Goal: Task Accomplishment & Management: Manage account settings

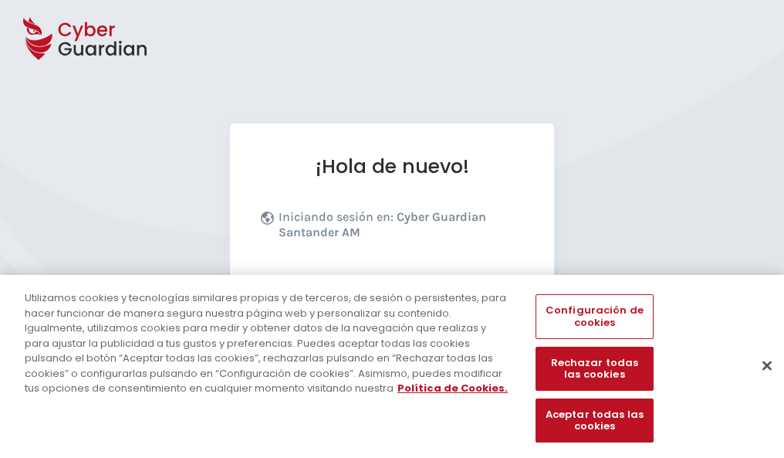
scroll to position [189, 0]
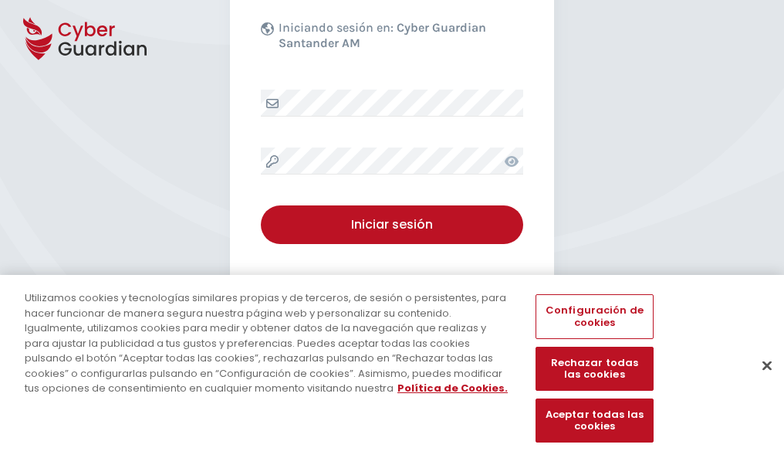
click at [760, 381] on button "Cerrar" at bounding box center [767, 365] width 34 height 34
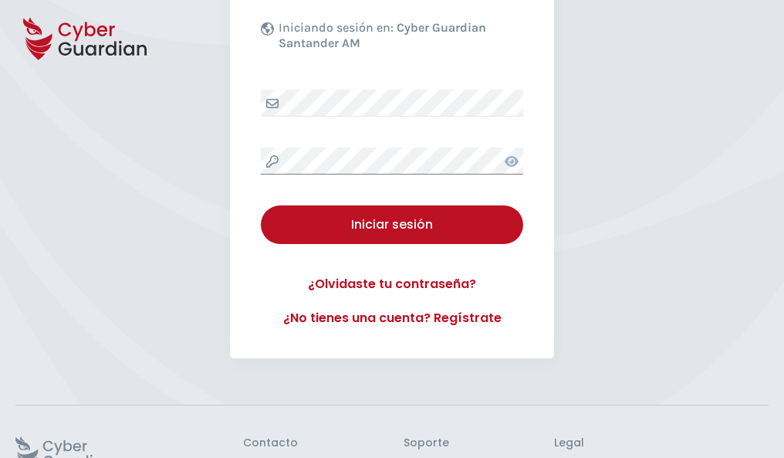
scroll to position [300, 0]
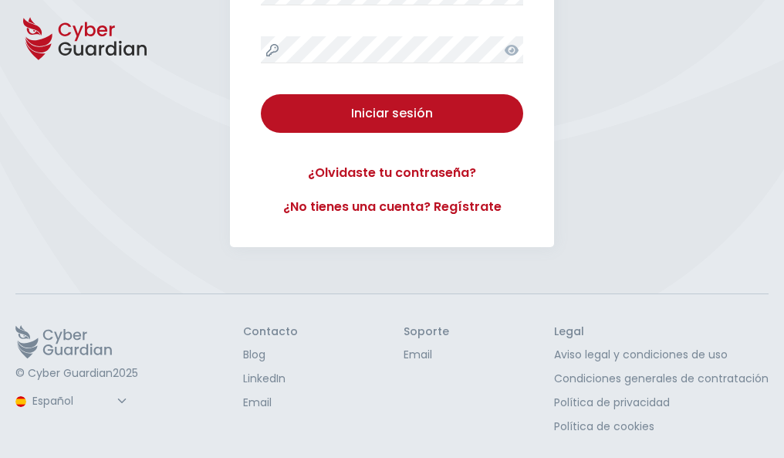
click at [261, 94] on button "Iniciar sesión" at bounding box center [392, 113] width 262 height 39
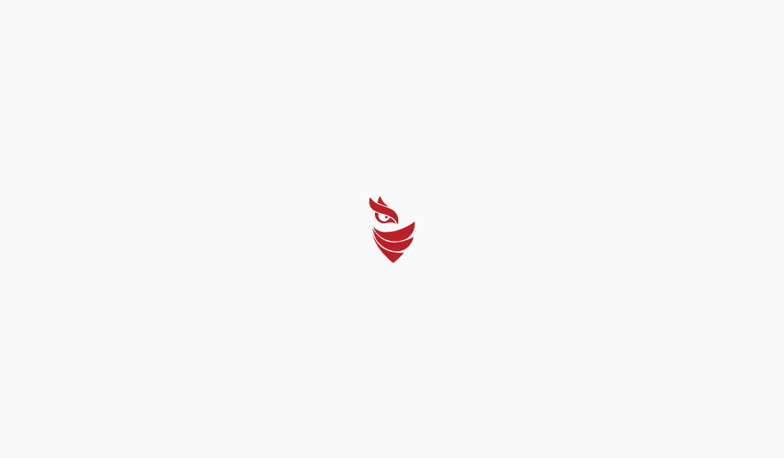
scroll to position [0, 0]
select select "Português (BR)"
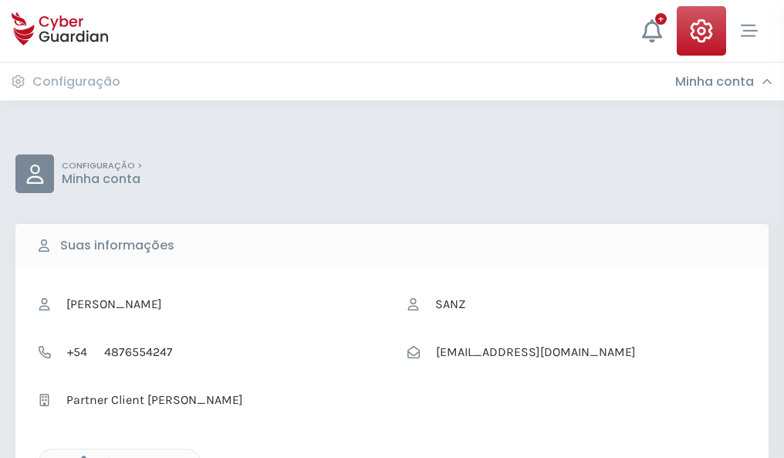
click at [80, 456] on icon "button" at bounding box center [79, 461] width 13 height 13
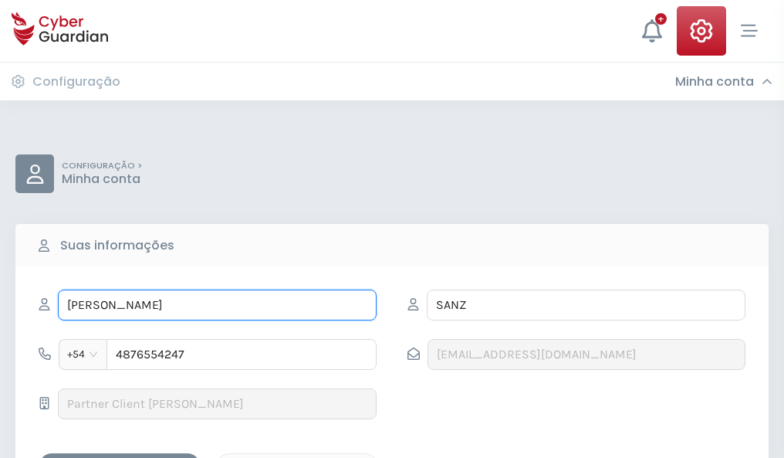
click at [217, 305] on input "CUSTODIO" at bounding box center [217, 304] width 319 height 31
type input "C"
type input "Pánfilo"
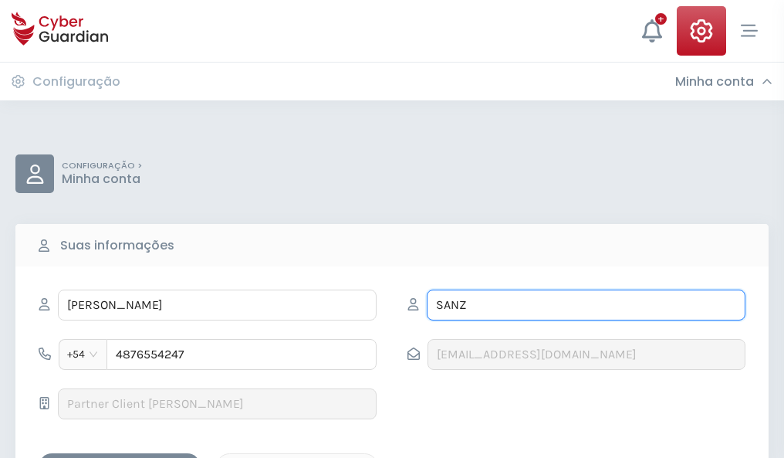
click at [586, 305] on input "SANZ" at bounding box center [586, 304] width 319 height 31
type input "S"
type input "Vargas"
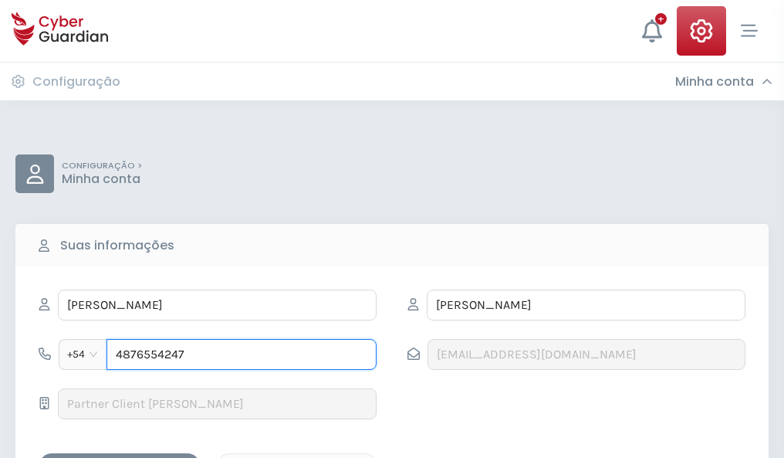
click at [242, 354] on input "4876554247" at bounding box center [242, 354] width 270 height 31
type input "4"
type input "4975607361"
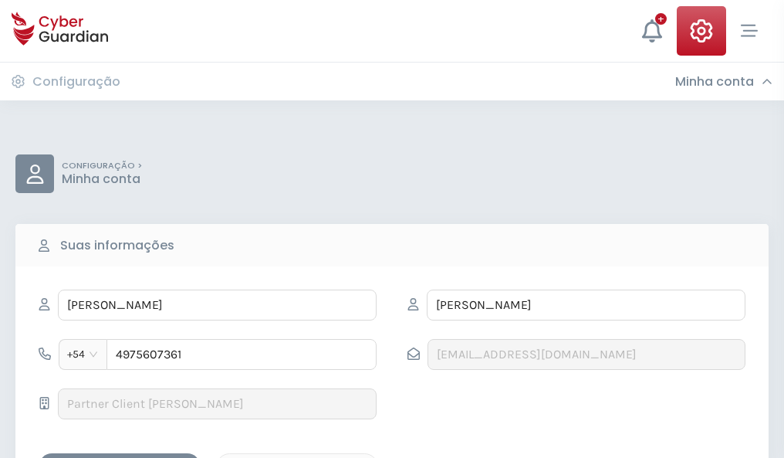
click at [120, 457] on div "Salvar alterações" at bounding box center [119, 466] width 139 height 19
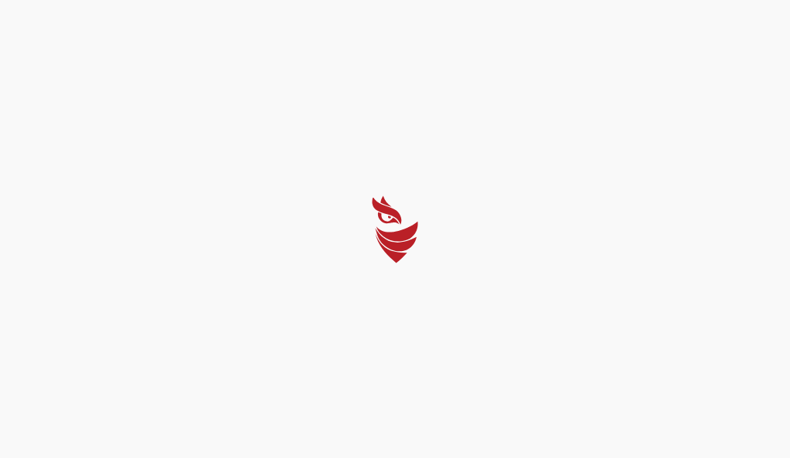
select select "Português (BR)"
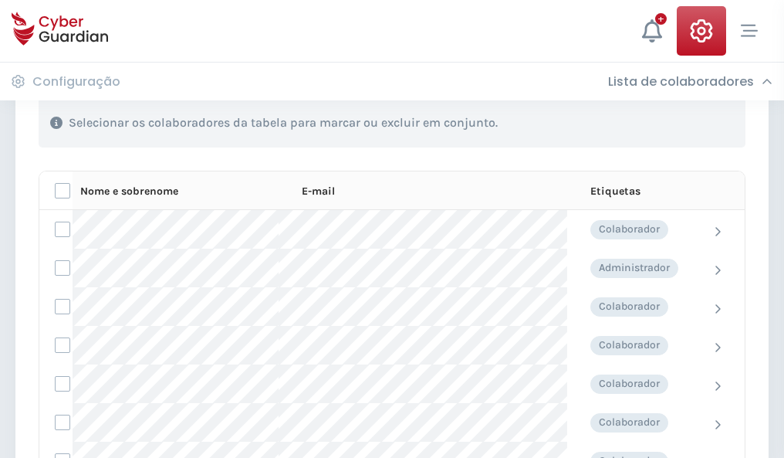
scroll to position [661, 0]
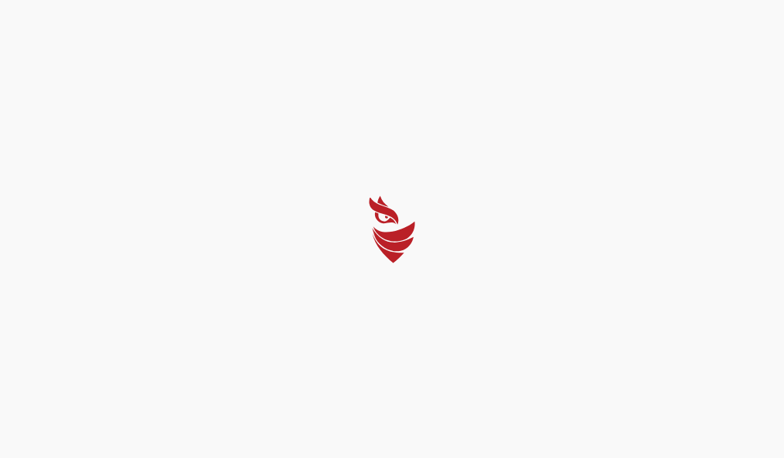
select select "Português (BR)"
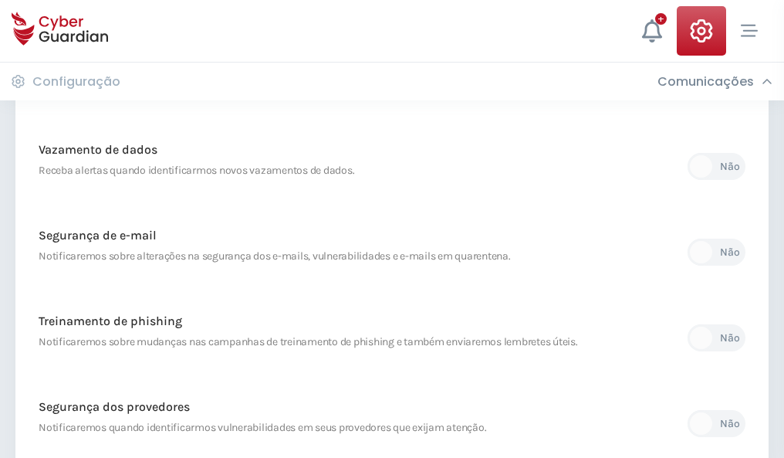
scroll to position [813, 0]
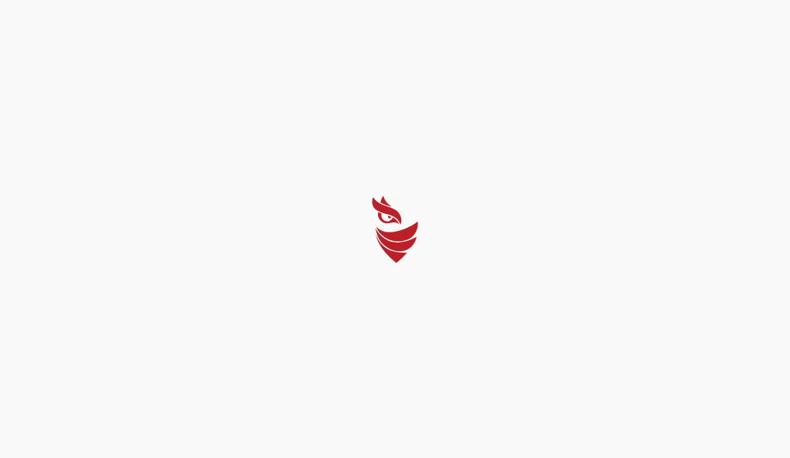
select select "Português (BR)"
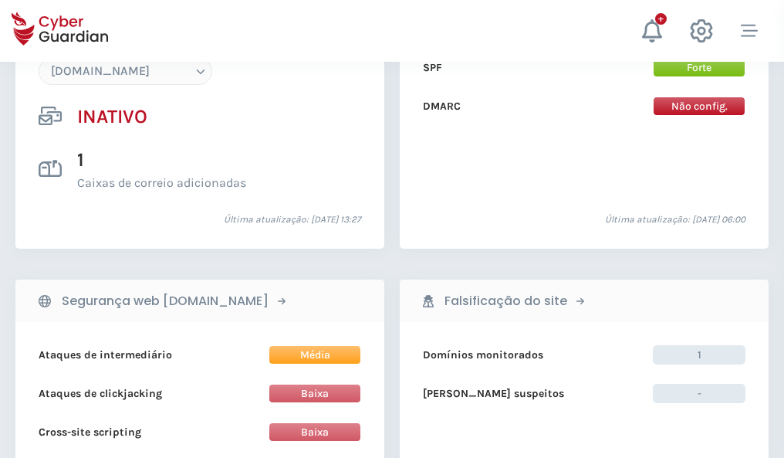
scroll to position [1453, 0]
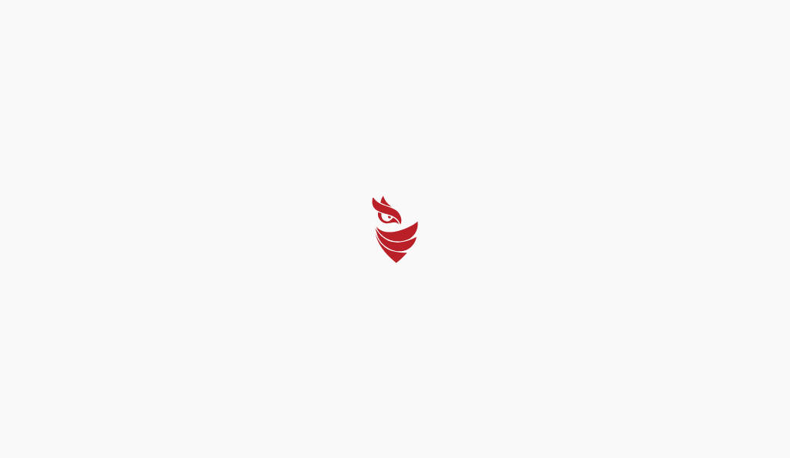
select select "Português (BR)"
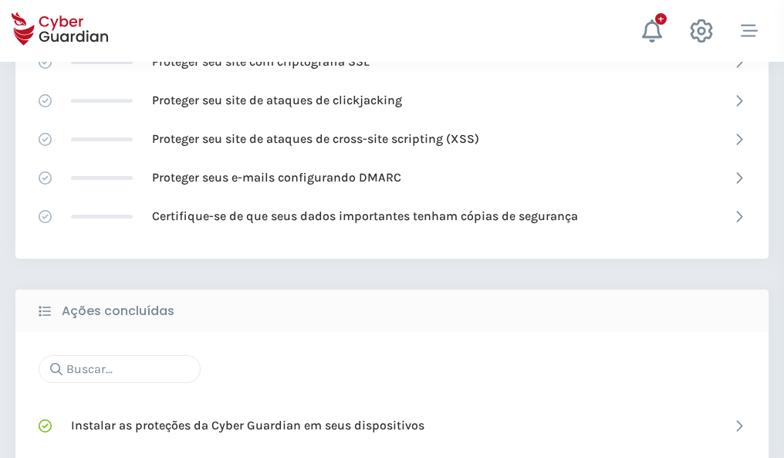
scroll to position [1028, 0]
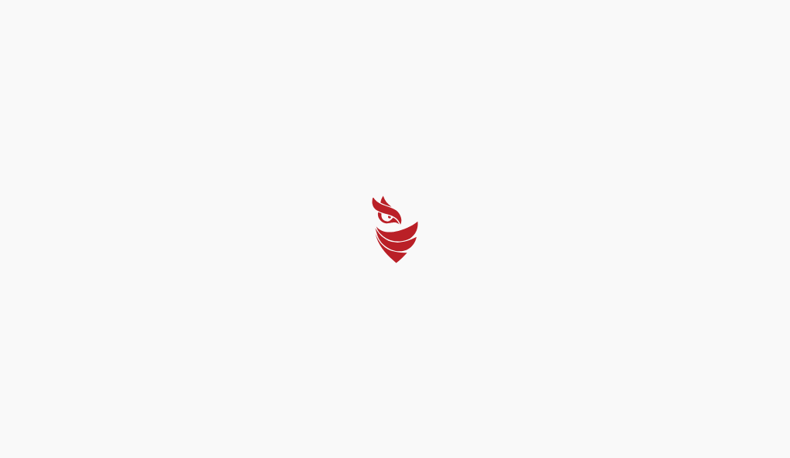
select select "Português (BR)"
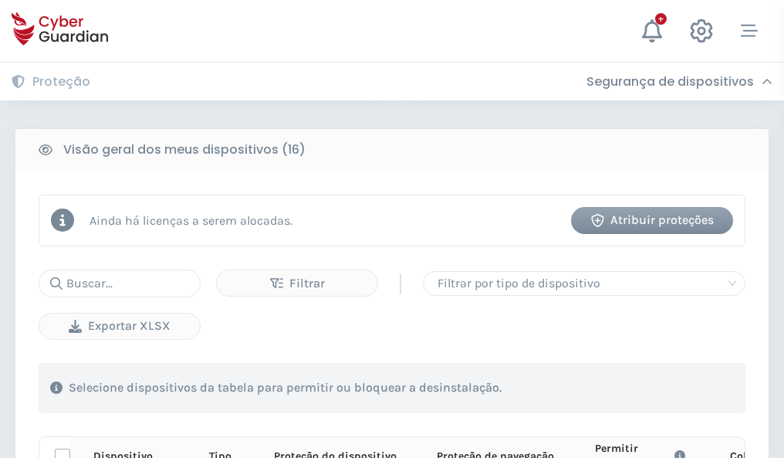
scroll to position [1364, 0]
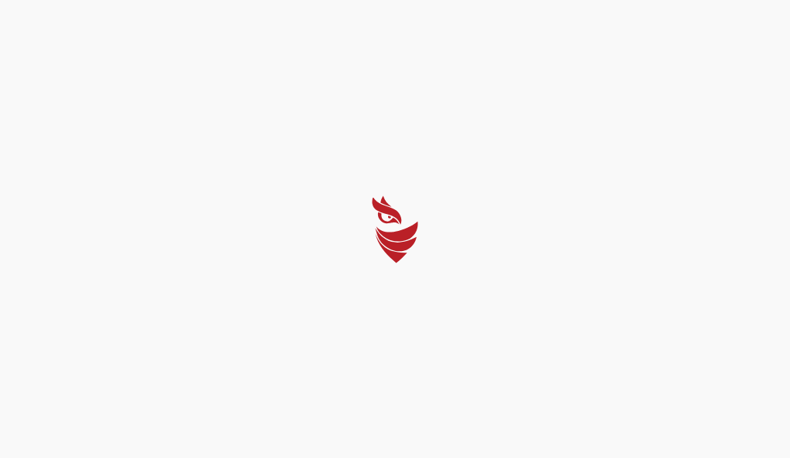
select select "Português (BR)"
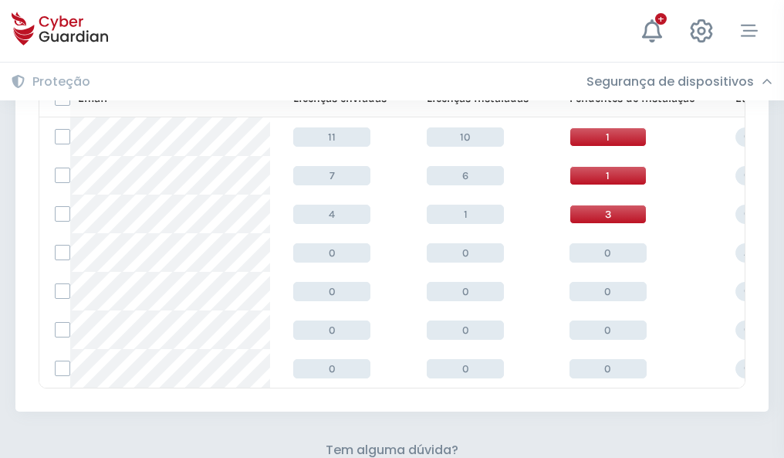
scroll to position [678, 0]
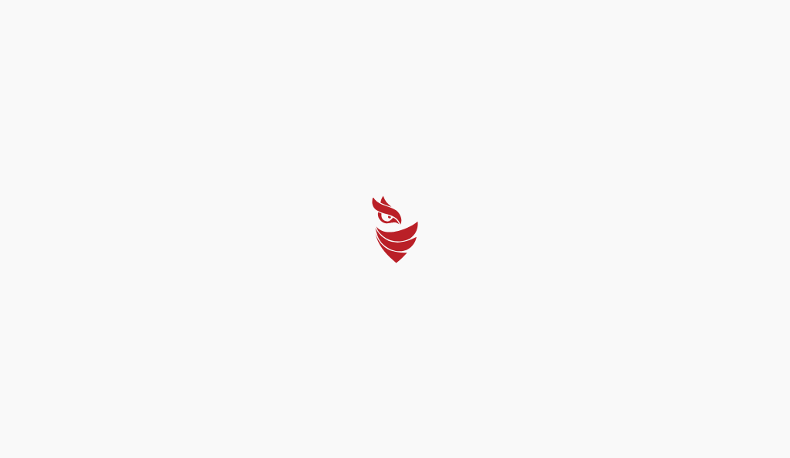
select select "Português (BR)"
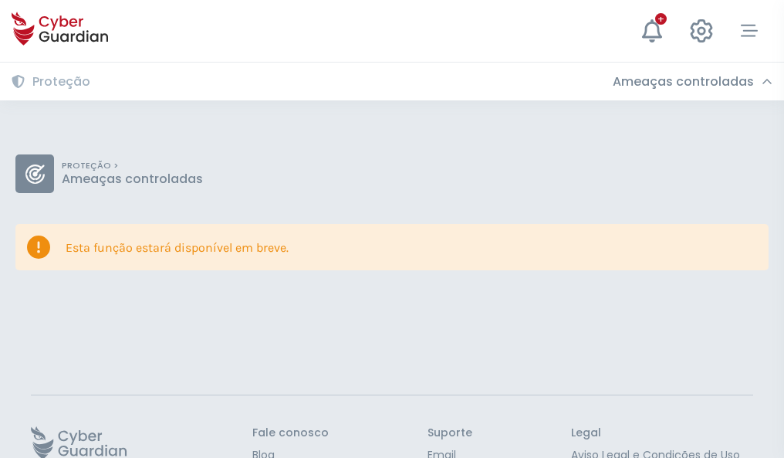
scroll to position [100, 0]
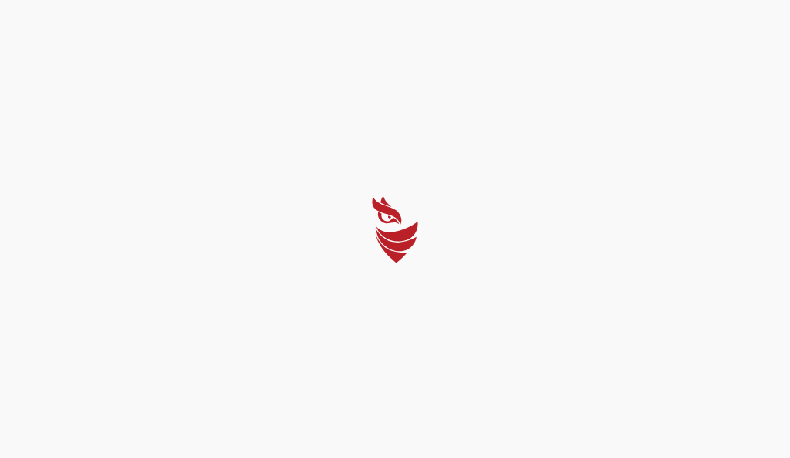
select select "Português (BR)"
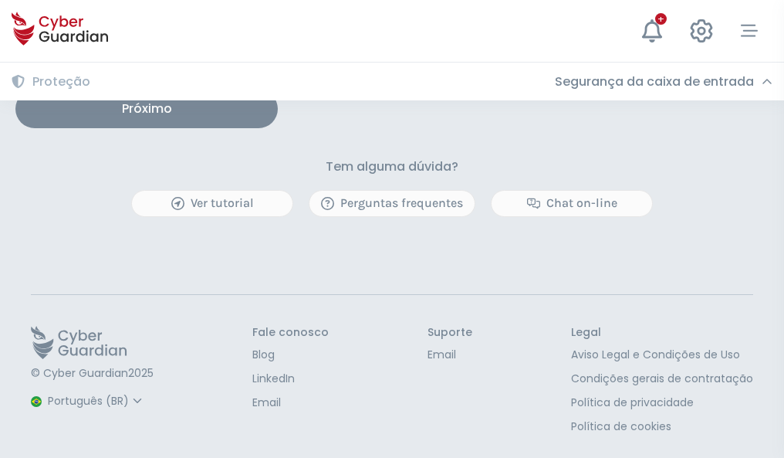
scroll to position [1274, 0]
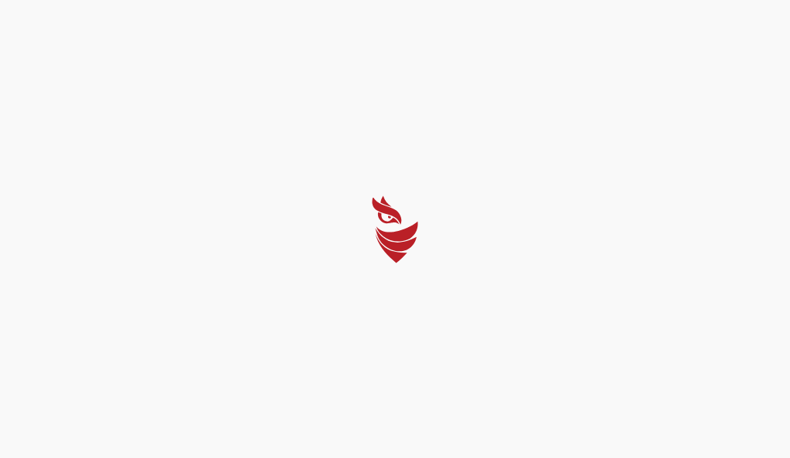
select select "Português (BR)"
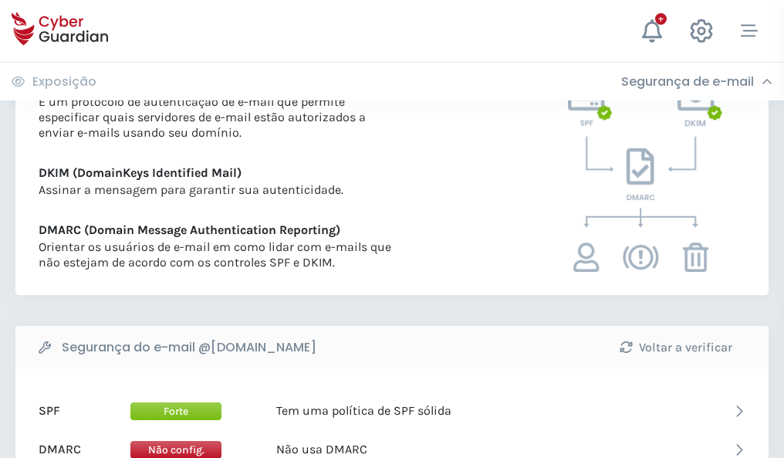
scroll to position [833, 0]
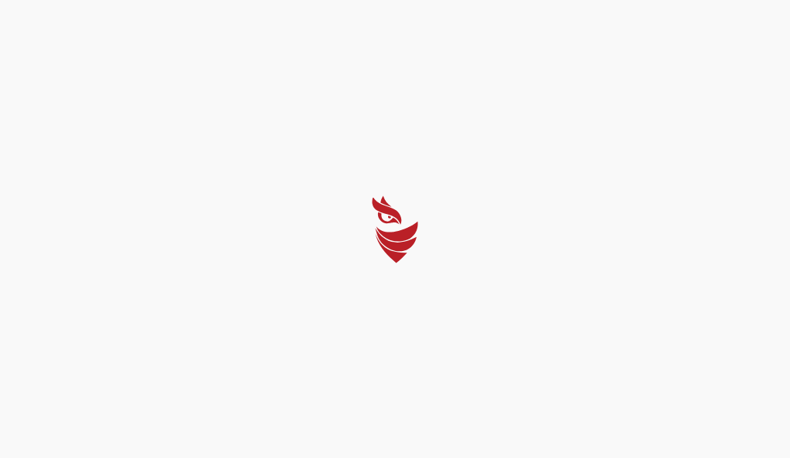
select select "Português (BR)"
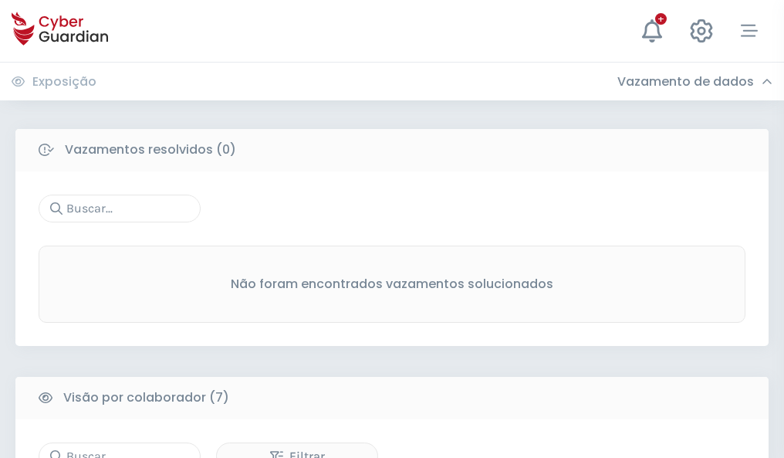
scroll to position [1277, 0]
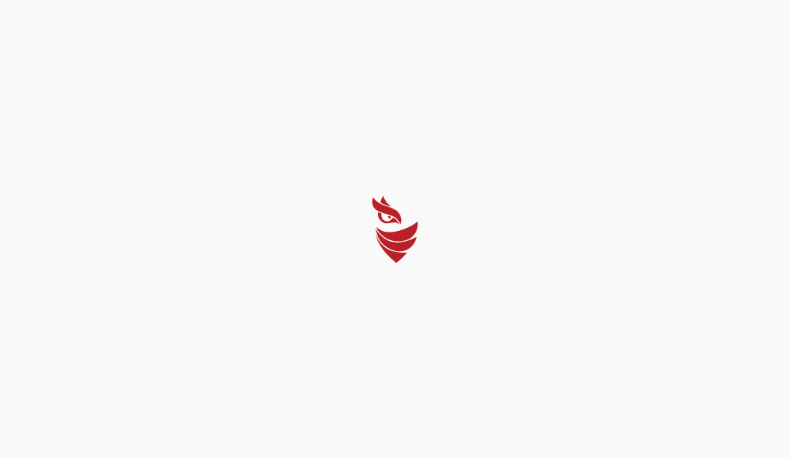
select select "Português (BR)"
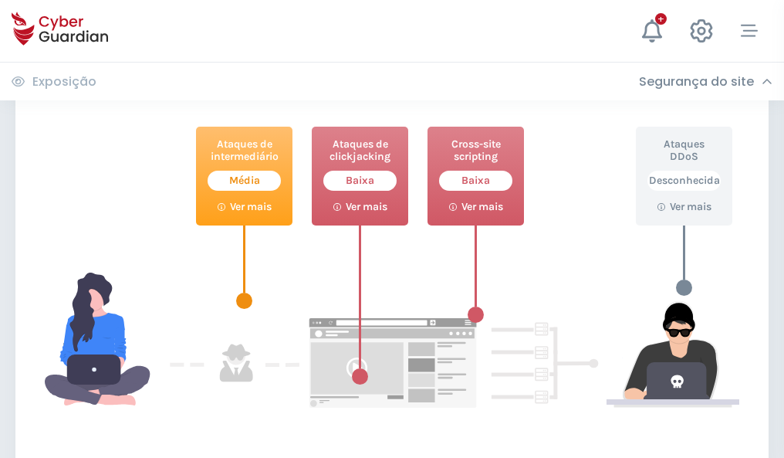
scroll to position [841, 0]
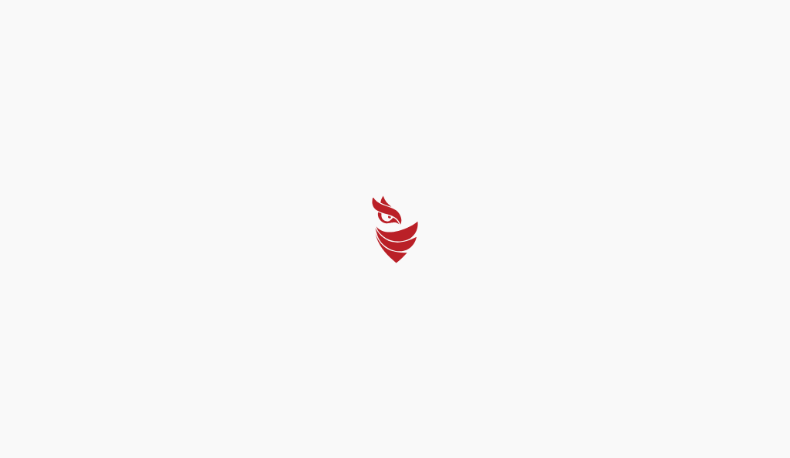
select select "Português (BR)"
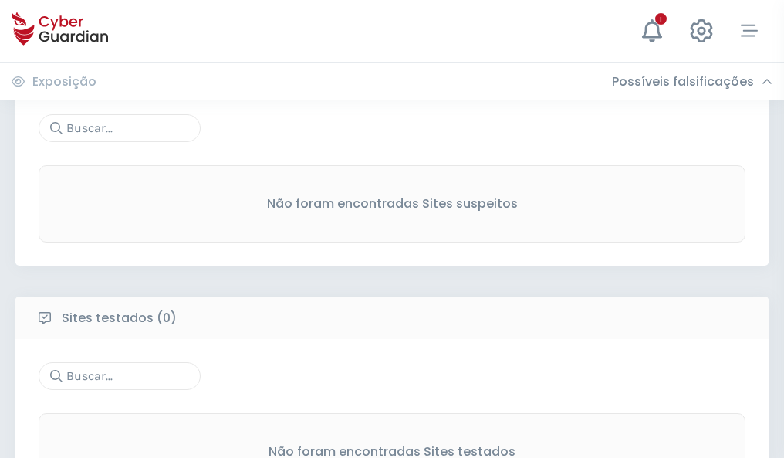
scroll to position [807, 0]
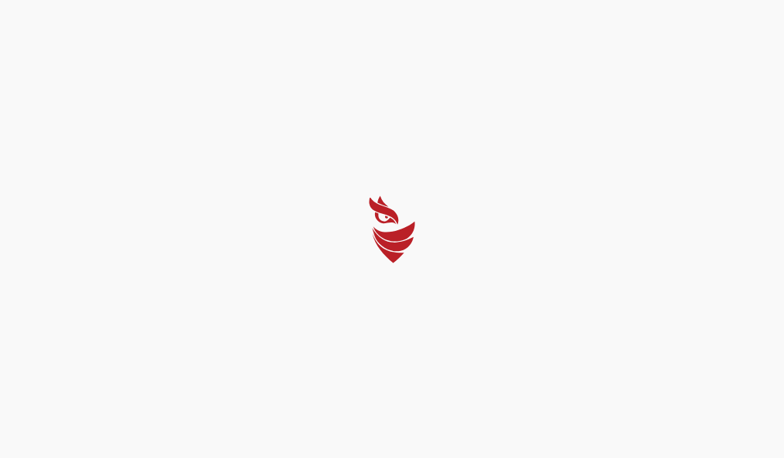
select select "Português (BR)"
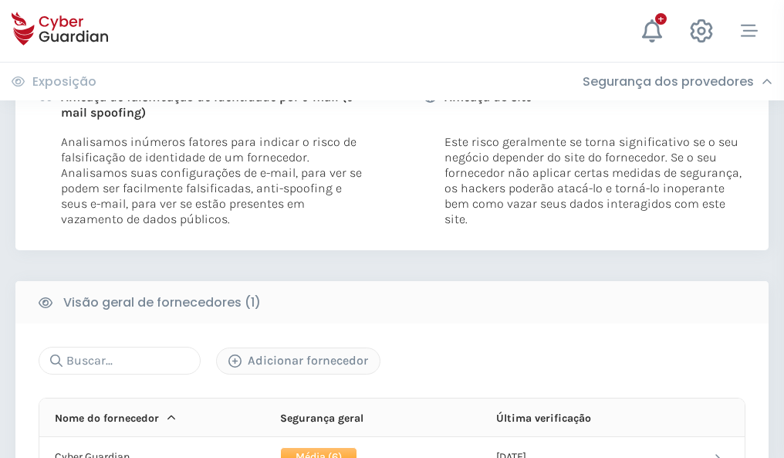
scroll to position [787, 0]
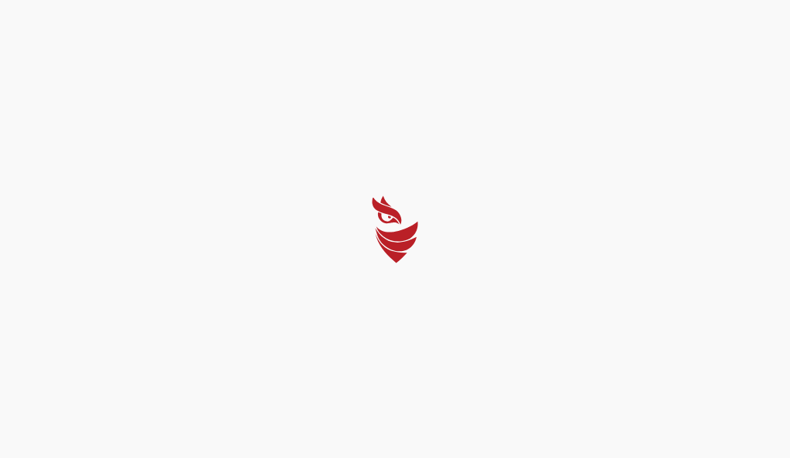
select select "Português (BR)"
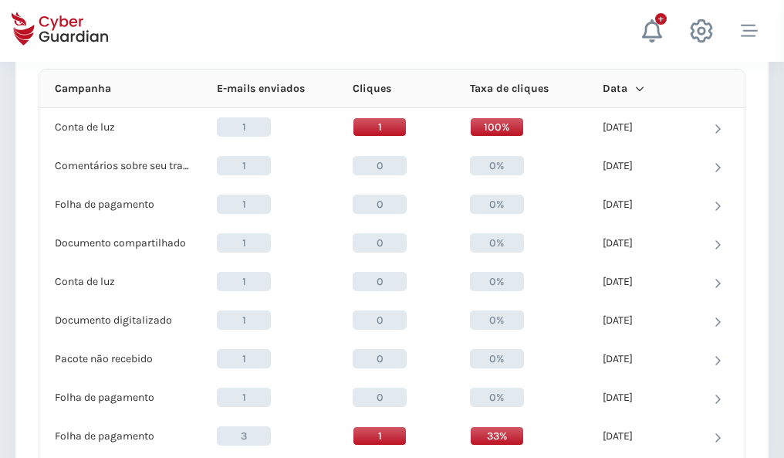
scroll to position [1384, 0]
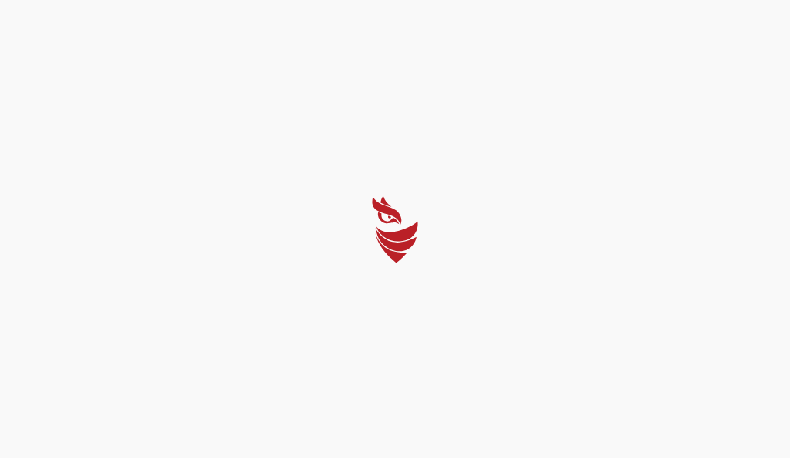
select select "Português (BR)"
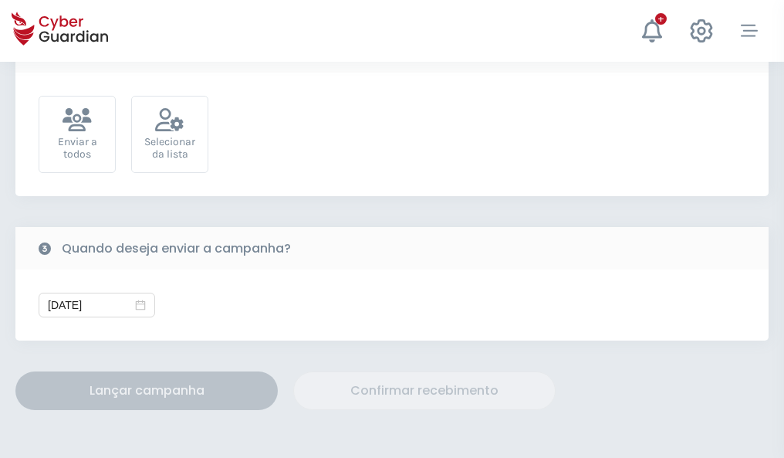
scroll to position [565, 0]
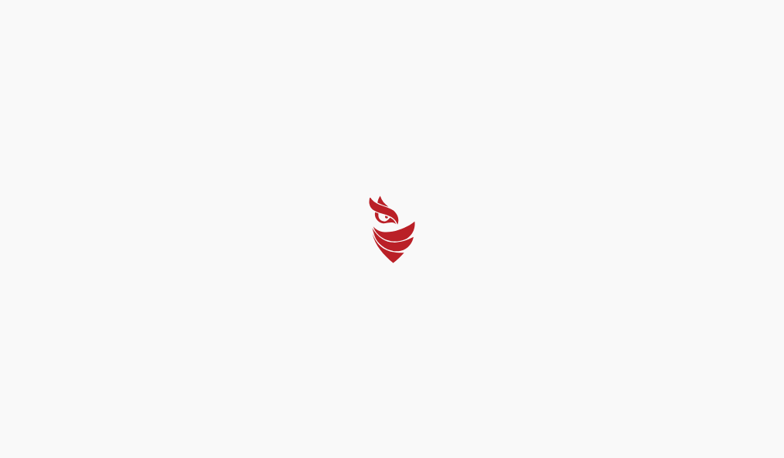
select select "Português (BR)"
